Goal: Task Accomplishment & Management: Manage account settings

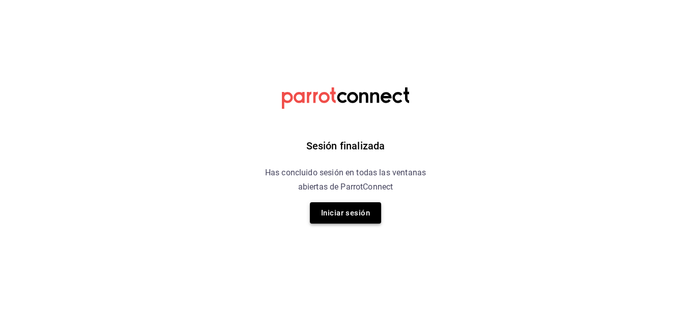
click at [326, 209] on button "Iniciar sesión" at bounding box center [345, 212] width 71 height 21
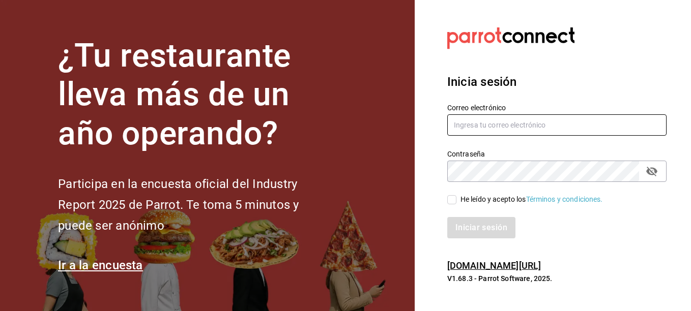
type input "[EMAIL_ADDRESS][DOMAIN_NAME]"
click at [449, 198] on input "He leído y acepto los Términos y condiciones." at bounding box center [451, 199] width 9 height 9
checkbox input "true"
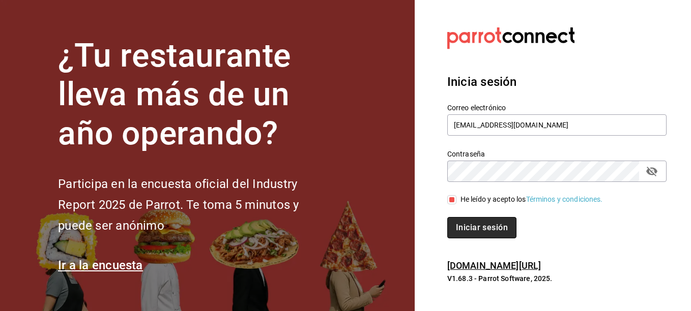
click at [460, 220] on button "Iniciar sesión" at bounding box center [481, 227] width 69 height 21
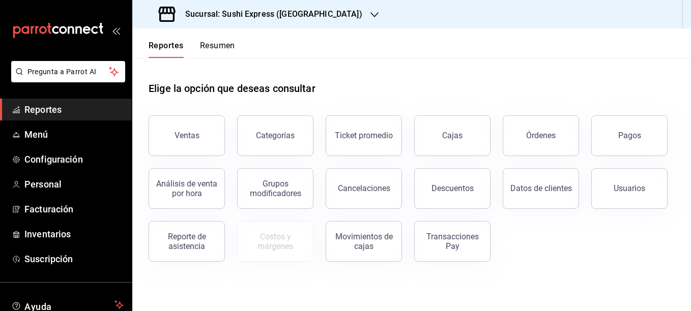
click at [335, 20] on div "Sucursal: Sushi Express ([GEOGRAPHIC_DATA])" at bounding box center [261, 14] width 242 height 28
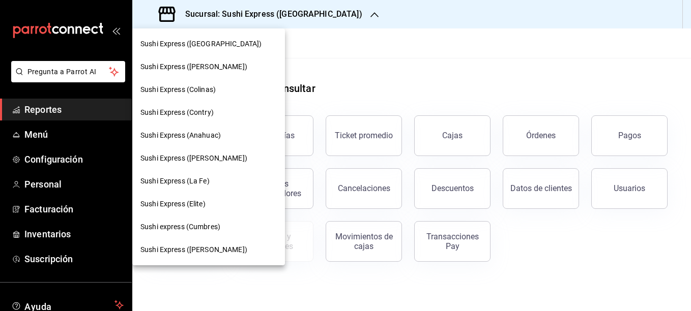
click at [193, 118] on div "Sushi Express (Contry)" at bounding box center [208, 112] width 153 height 23
